Goal: Task Accomplishment & Management: Manage account settings

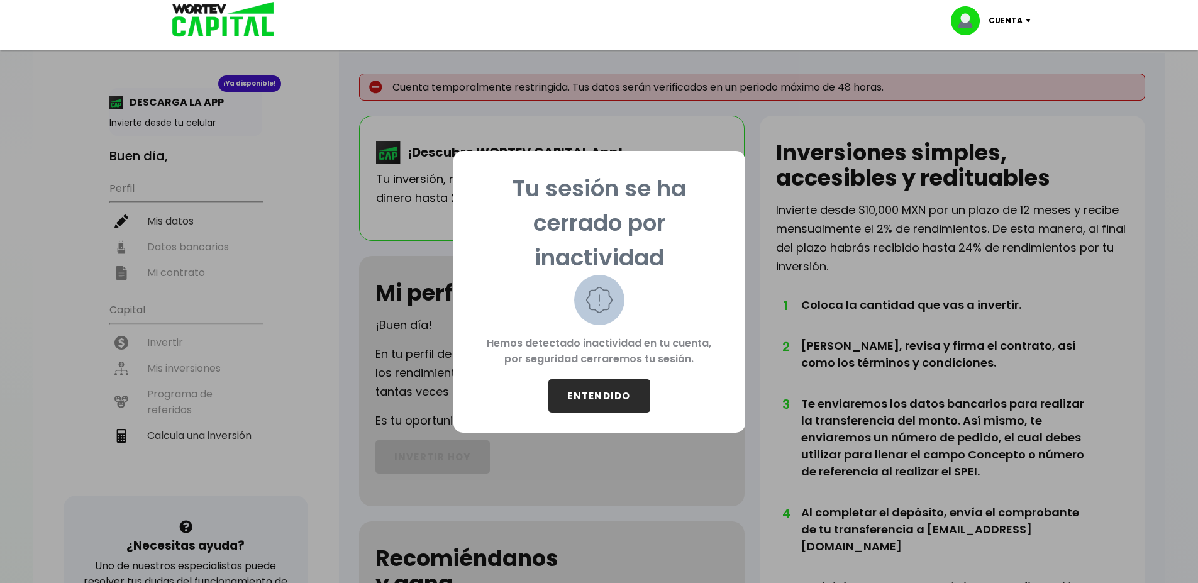
click at [591, 394] on button "ENTENDIDO" at bounding box center [599, 395] width 102 height 33
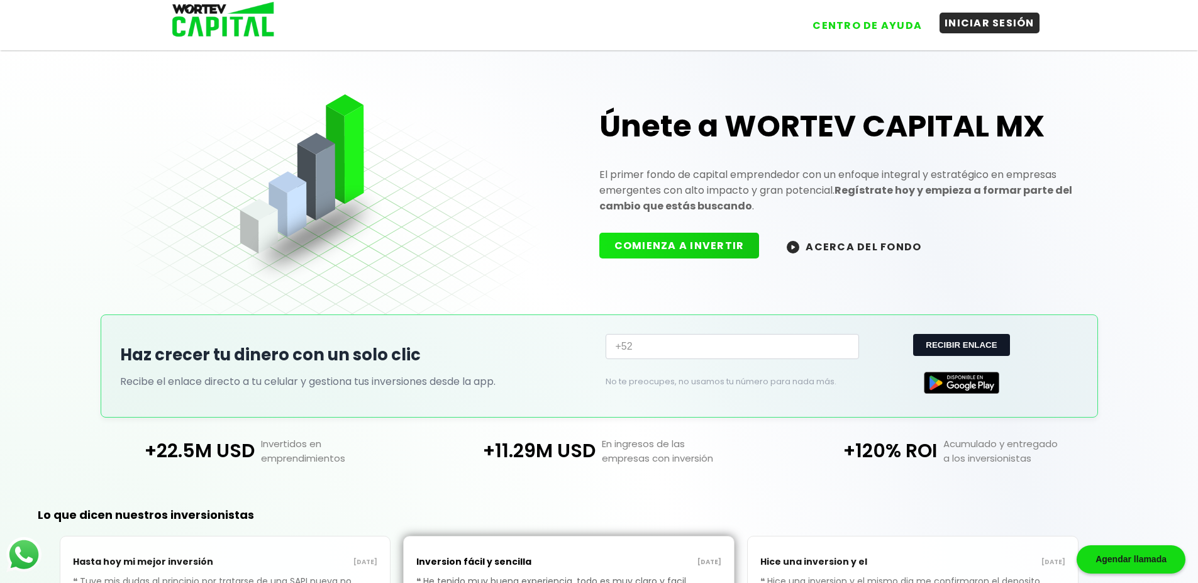
click at [978, 31] on button "INICIAR SESIÓN" at bounding box center [989, 23] width 100 height 21
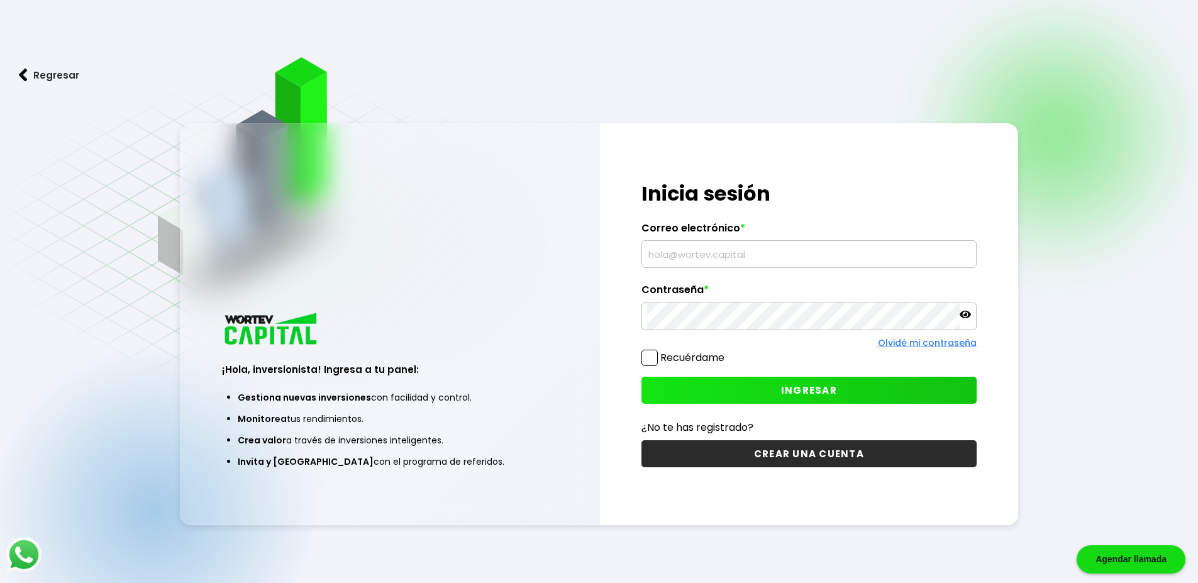
type input "[PERSON_NAME][EMAIL_ADDRESS][DOMAIN_NAME]"
click at [657, 358] on span at bounding box center [649, 358] width 16 height 16
click at [727, 351] on input "Recuérdame" at bounding box center [727, 351] width 0 height 0
click at [824, 383] on span "INGRESAR" at bounding box center [809, 389] width 56 height 13
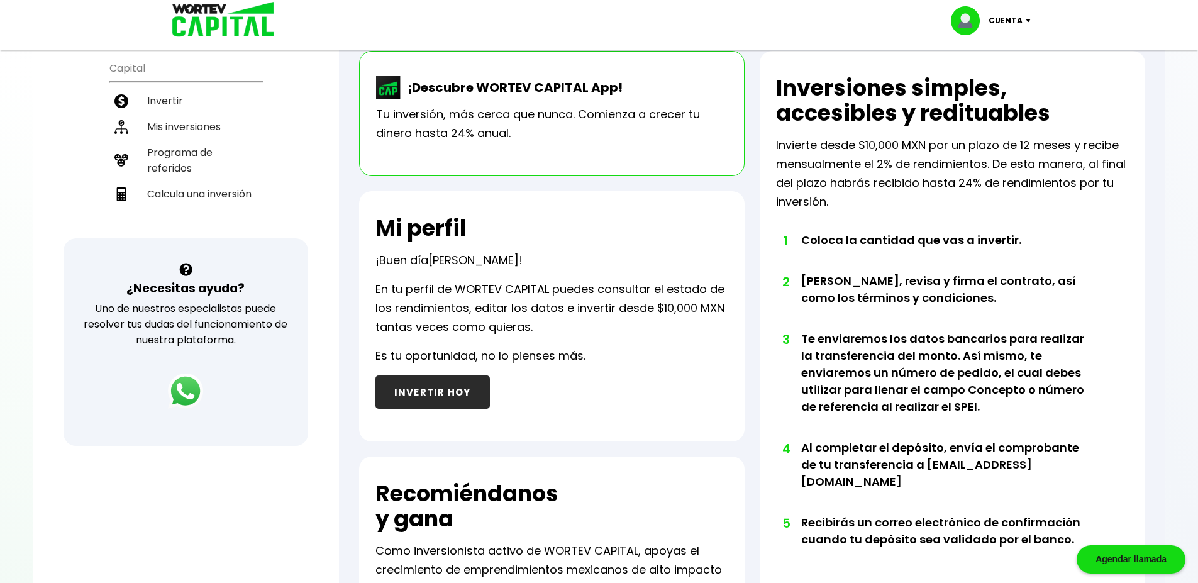
scroll to position [75, 0]
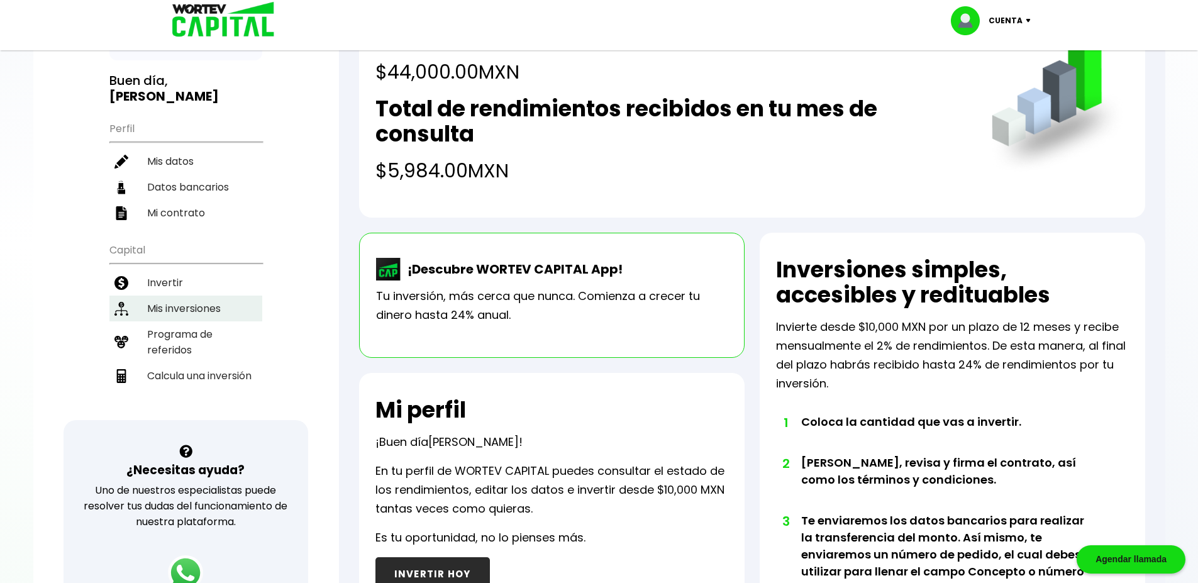
click at [199, 295] on li "Mis inversiones" at bounding box center [185, 308] width 153 height 26
